Goal: Information Seeking & Learning: Learn about a topic

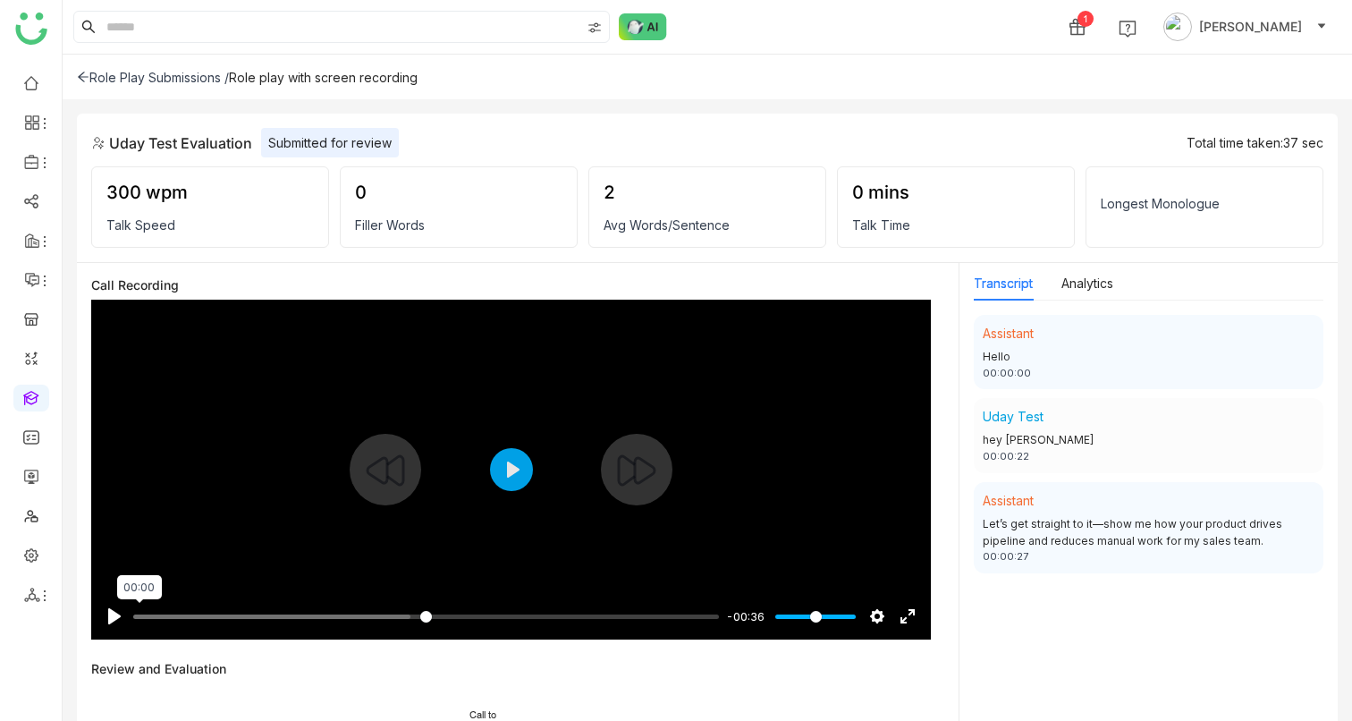
click at [139, 458] on input "Seek" at bounding box center [426, 616] width 586 height 17
click at [118, 458] on button "Pause Play" at bounding box center [114, 616] width 29 height 29
click at [120, 458] on button "Pause Play" at bounding box center [114, 616] width 29 height 29
click at [204, 458] on input "Seek" at bounding box center [426, 616] width 586 height 17
click at [122, 458] on button "Pause Play" at bounding box center [114, 616] width 29 height 29
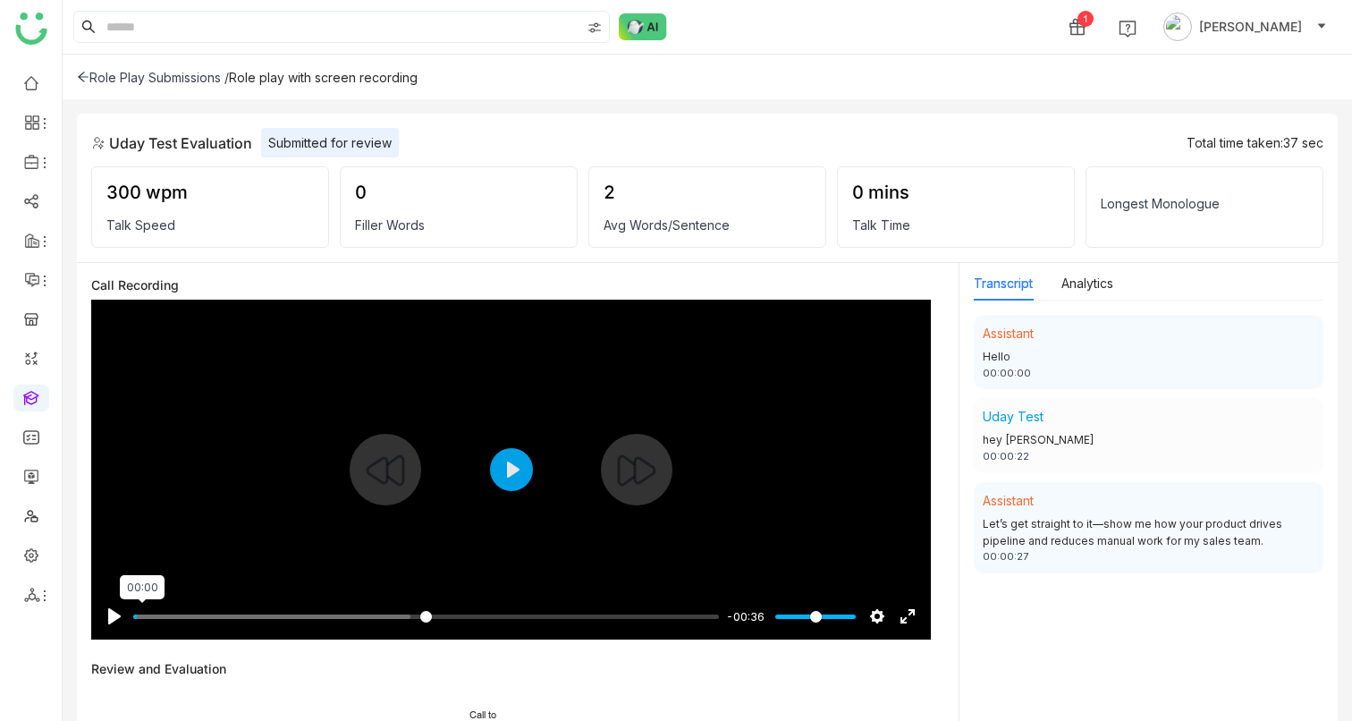
click at [142, 458] on input "Seek" at bounding box center [426, 616] width 586 height 17
type input "*****"
click at [506, 469] on button "Play" at bounding box center [511, 469] width 43 height 43
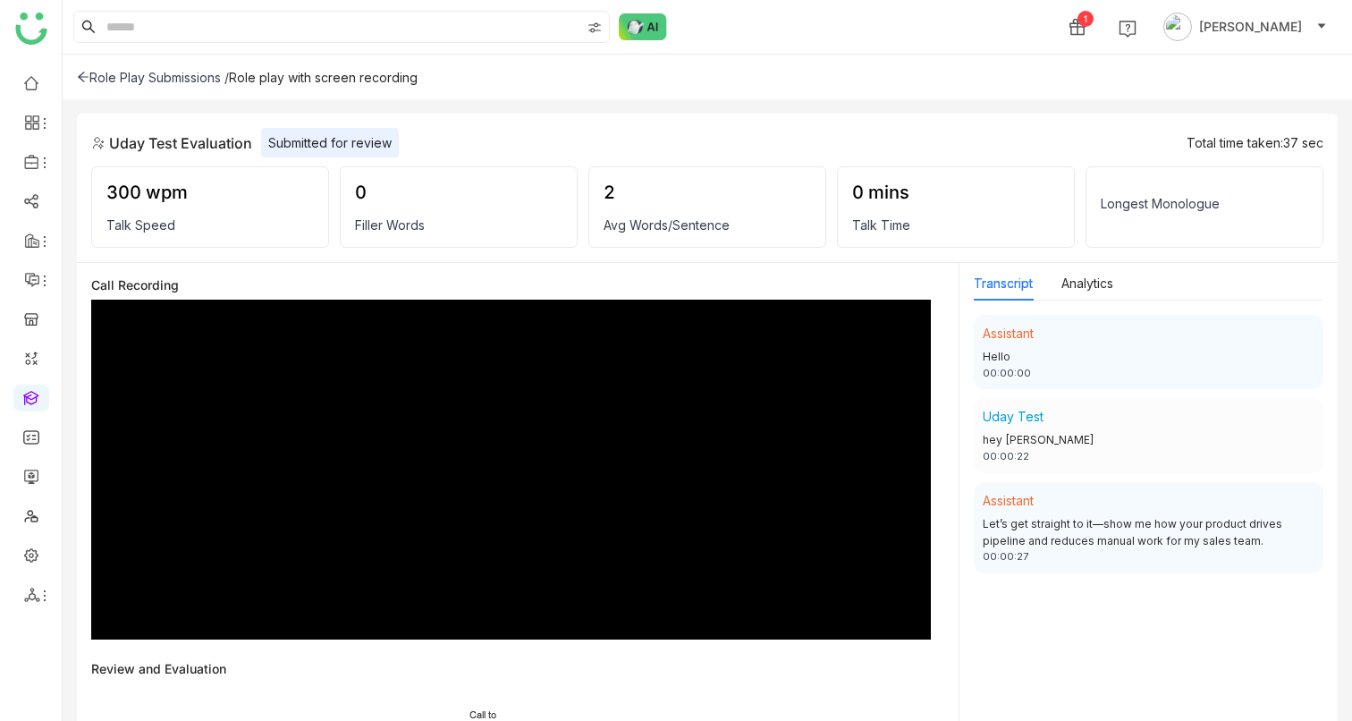
type input "***"
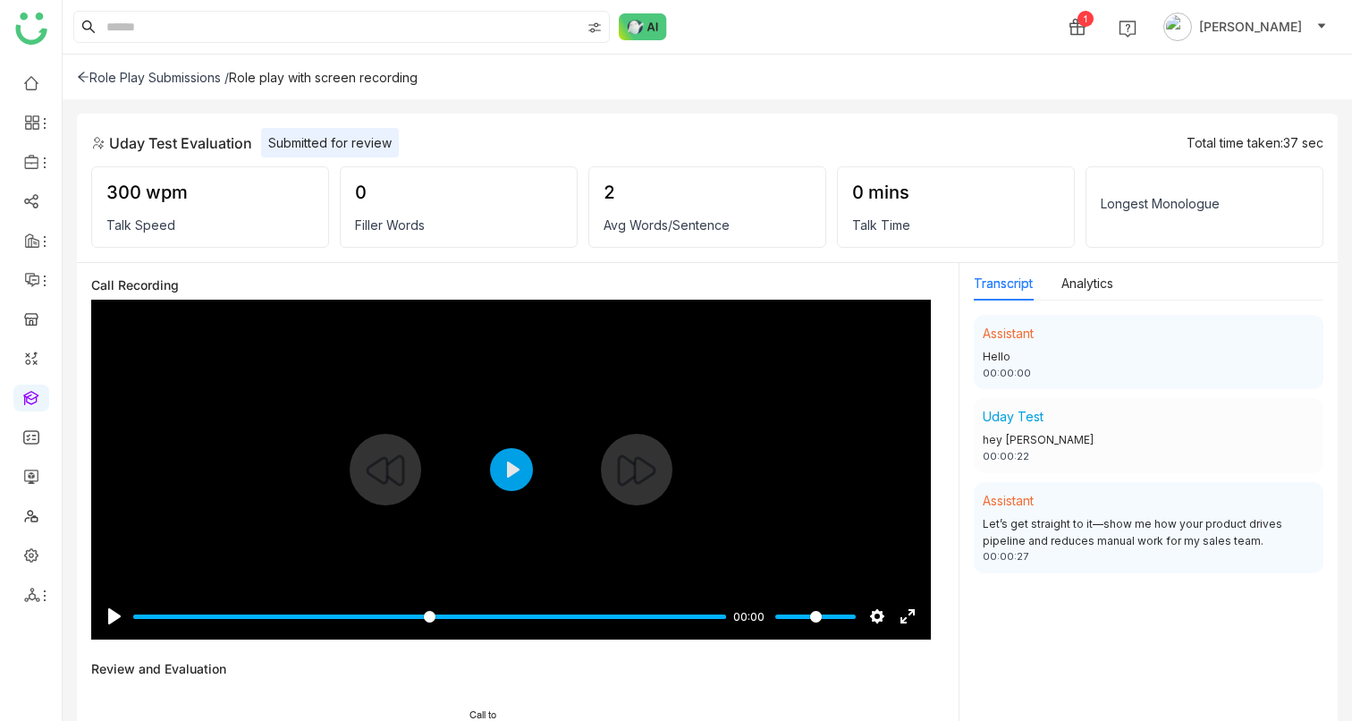
click at [97, 78] on div "Role Play Submissions /" at bounding box center [153, 77] width 152 height 15
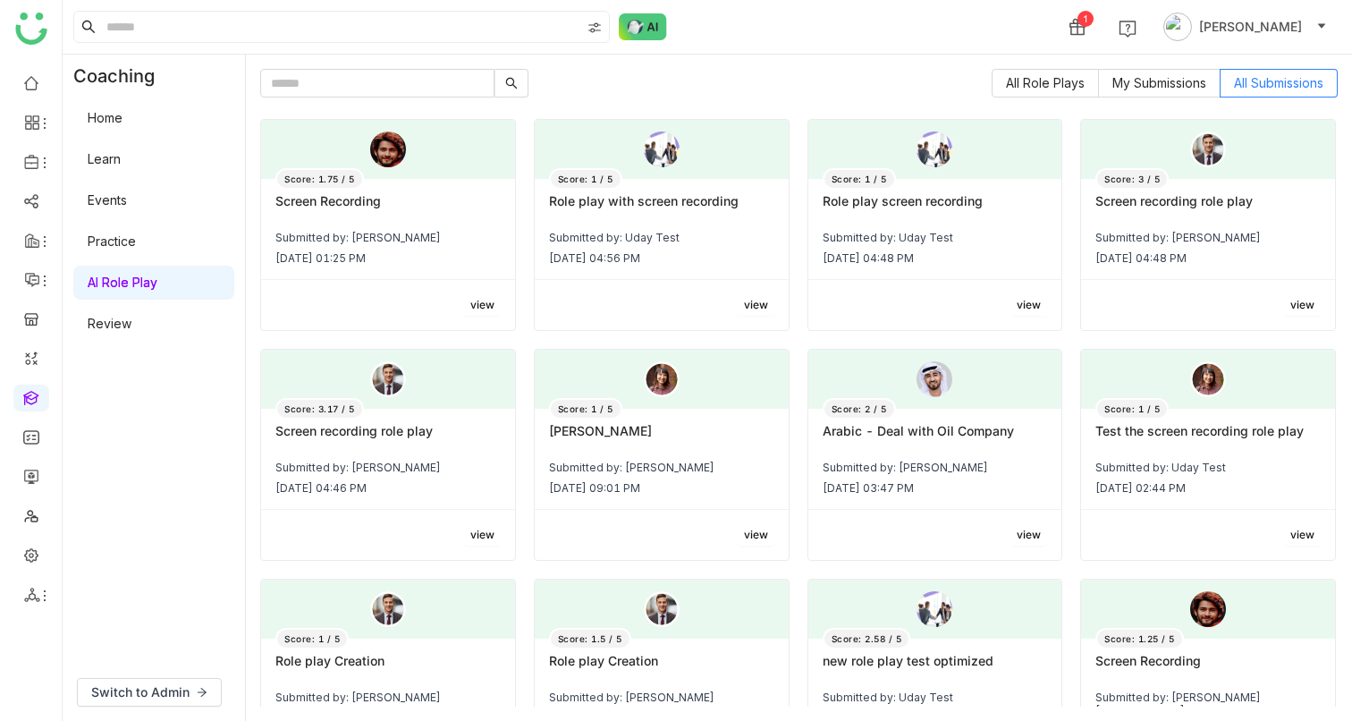
click at [1030, 300] on span "view" at bounding box center [1029, 305] width 24 height 17
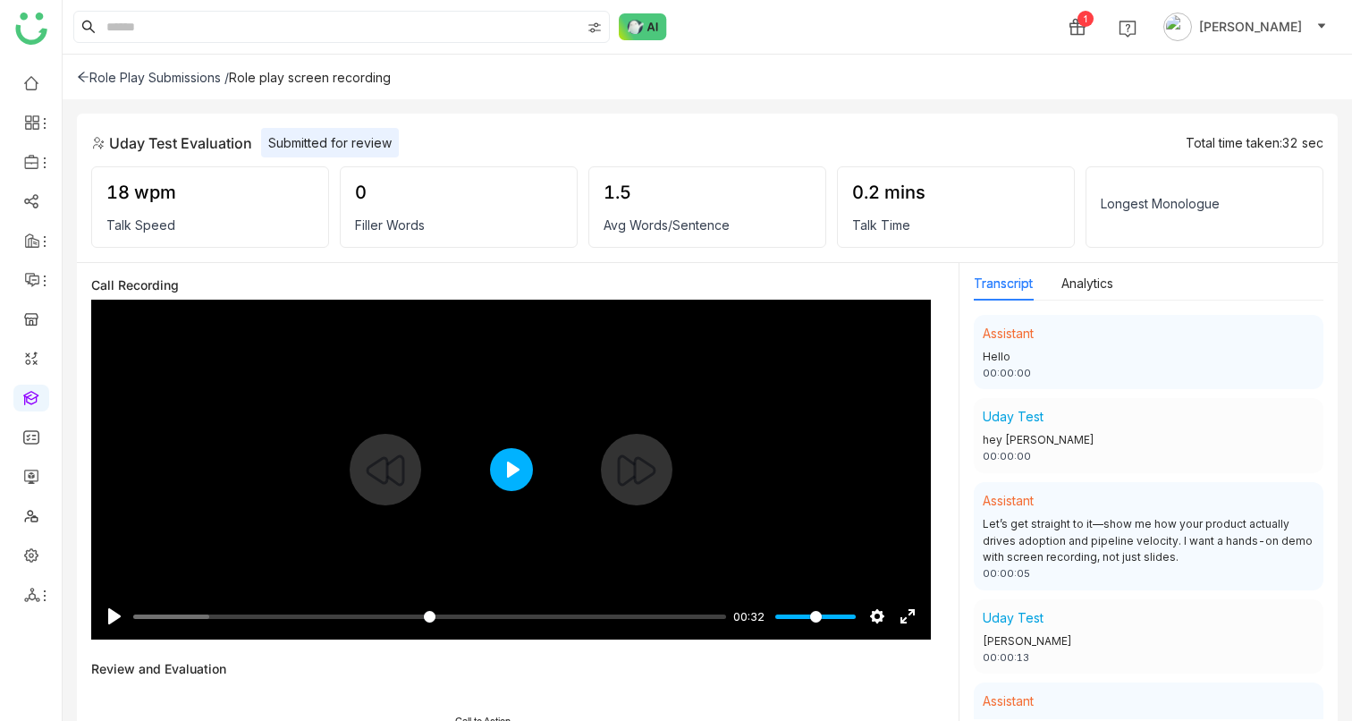
click at [522, 463] on button "Play" at bounding box center [511, 469] width 43 height 43
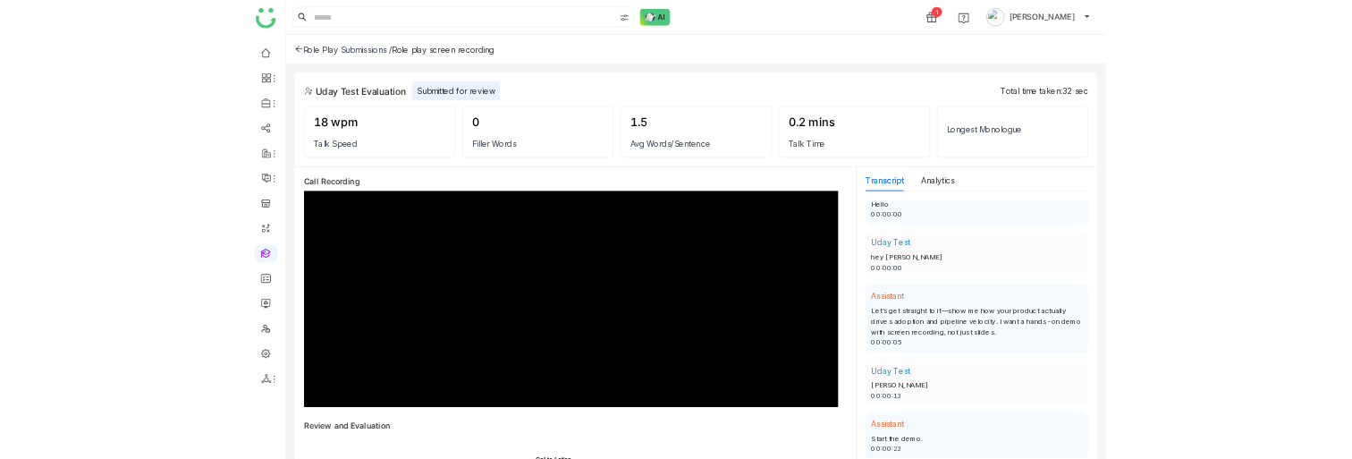
scroll to position [47, 0]
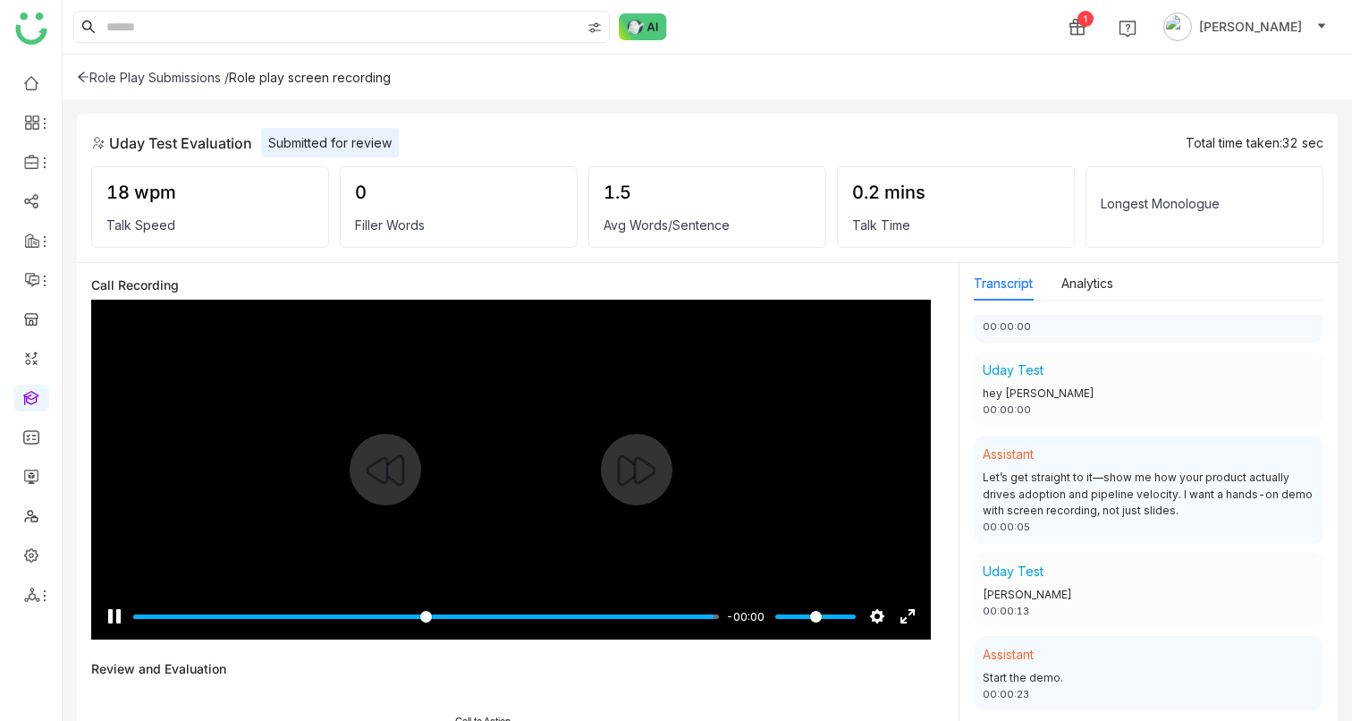
type input "***"
click at [148, 74] on div "Role Play Submissions /" at bounding box center [153, 77] width 152 height 15
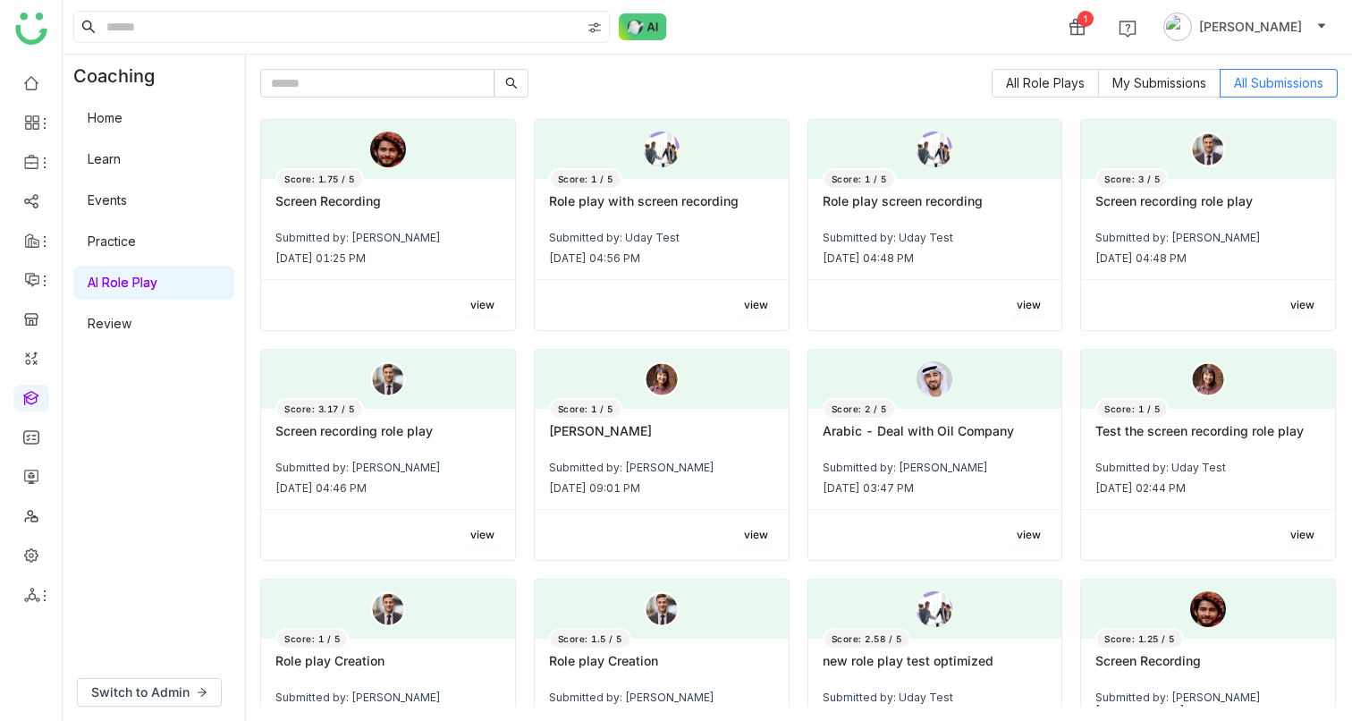
click at [486, 529] on span "view" at bounding box center [482, 535] width 24 height 17
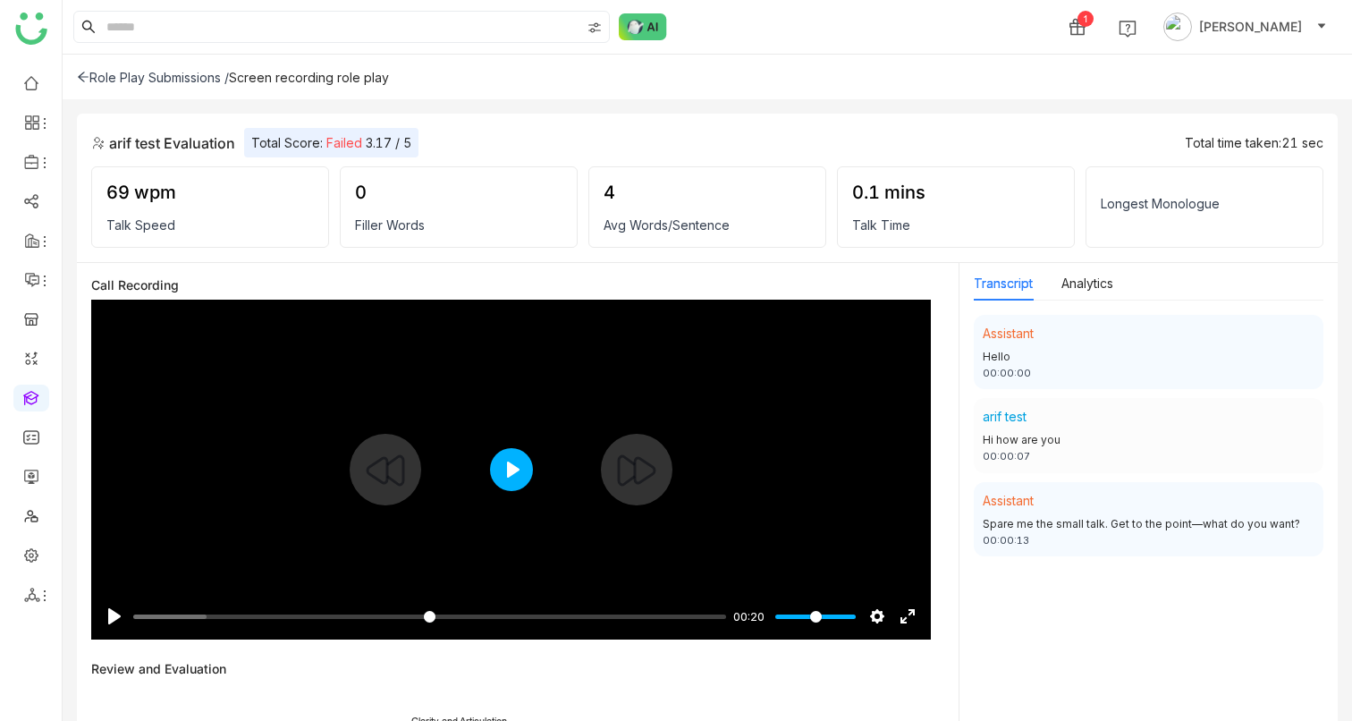
click at [503, 468] on button "Play" at bounding box center [511, 469] width 43 height 43
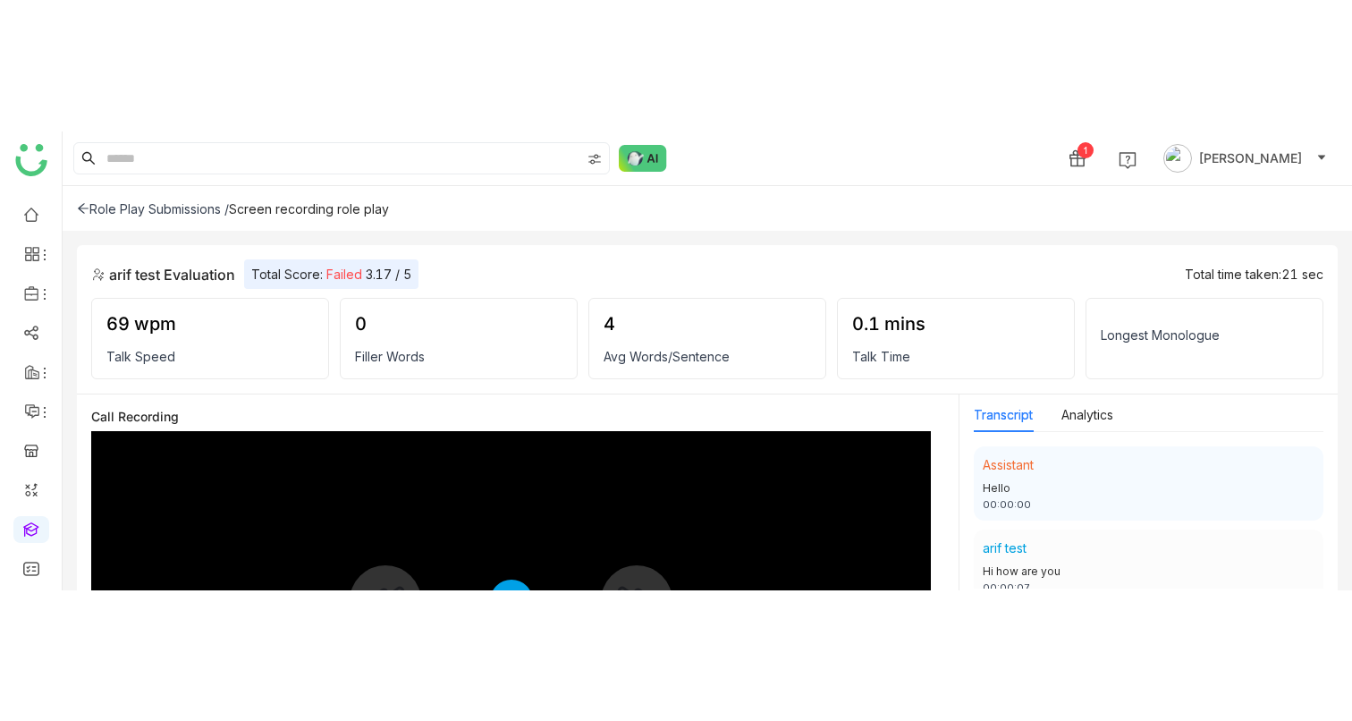
scroll to position [6, 0]
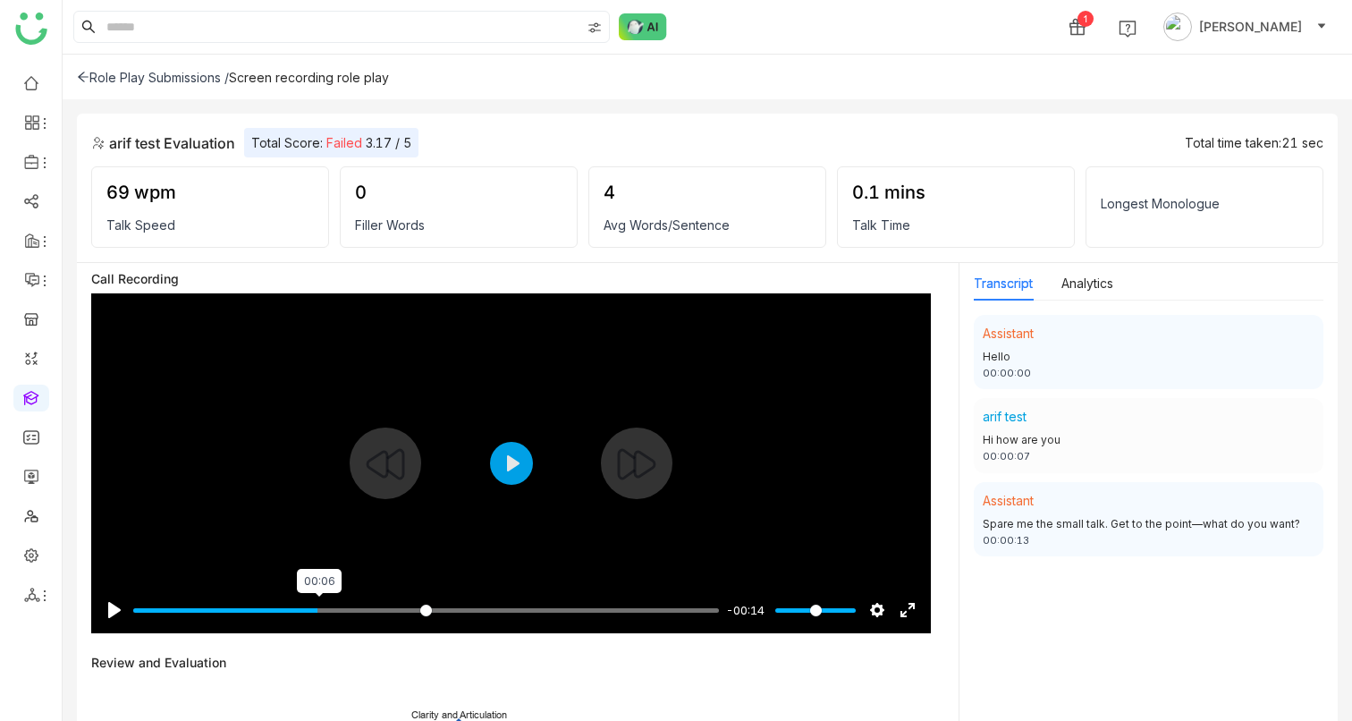
click at [321, 608] on input "Seek" at bounding box center [426, 610] width 586 height 17
click at [525, 461] on button "Play" at bounding box center [511, 463] width 43 height 43
click at [485, 474] on div at bounding box center [511, 463] width 840 height 340
type input "*****"
